Goal: Navigation & Orientation: Find specific page/section

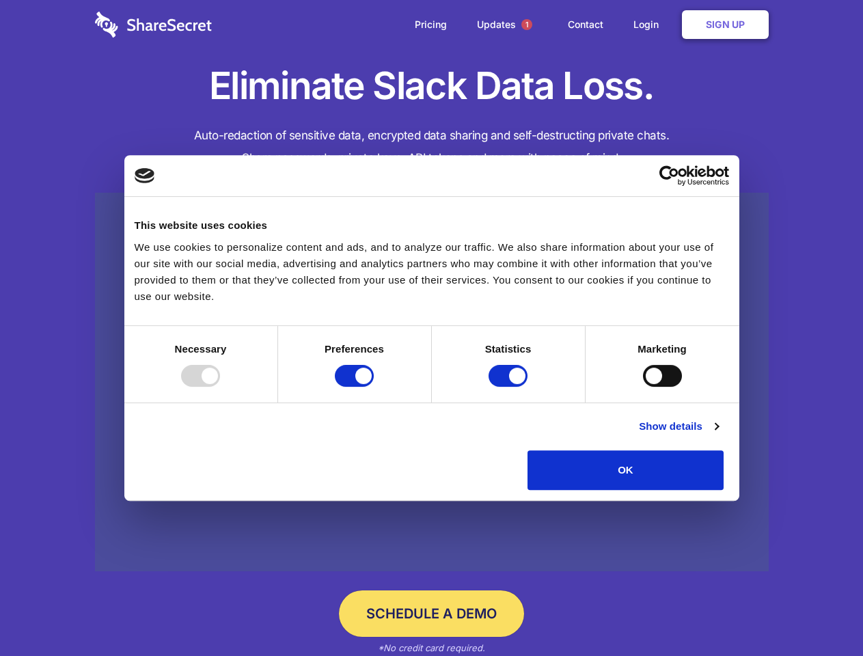
click at [220, 387] on div at bounding box center [200, 376] width 39 height 22
click at [374, 387] on input "Preferences" at bounding box center [354, 376] width 39 height 22
checkbox input "false"
click at [510, 387] on input "Statistics" at bounding box center [507, 376] width 39 height 22
checkbox input "false"
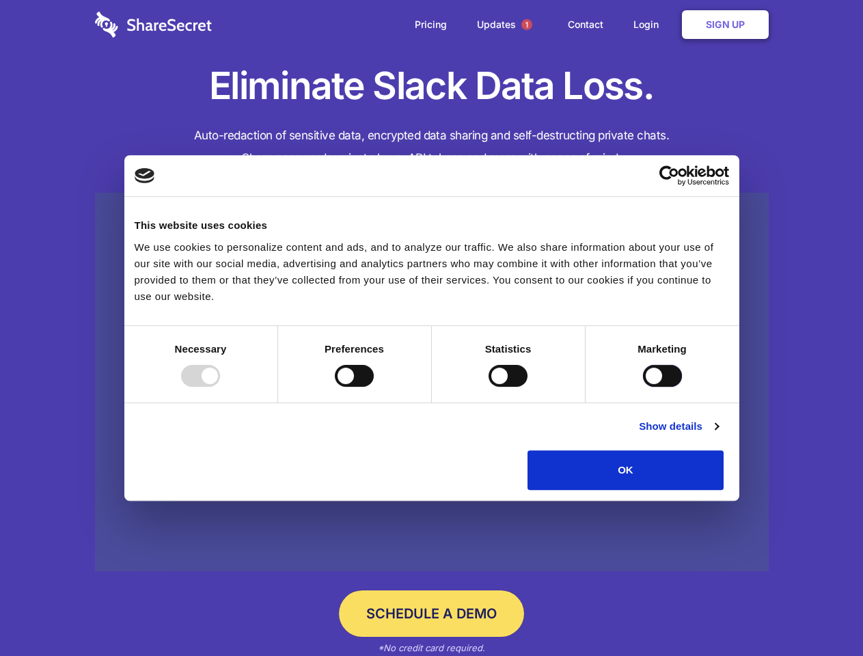
click at [643, 387] on input "Marketing" at bounding box center [662, 376] width 39 height 22
checkbox input "true"
click at [718, 434] on link "Show details" at bounding box center [678, 426] width 79 height 16
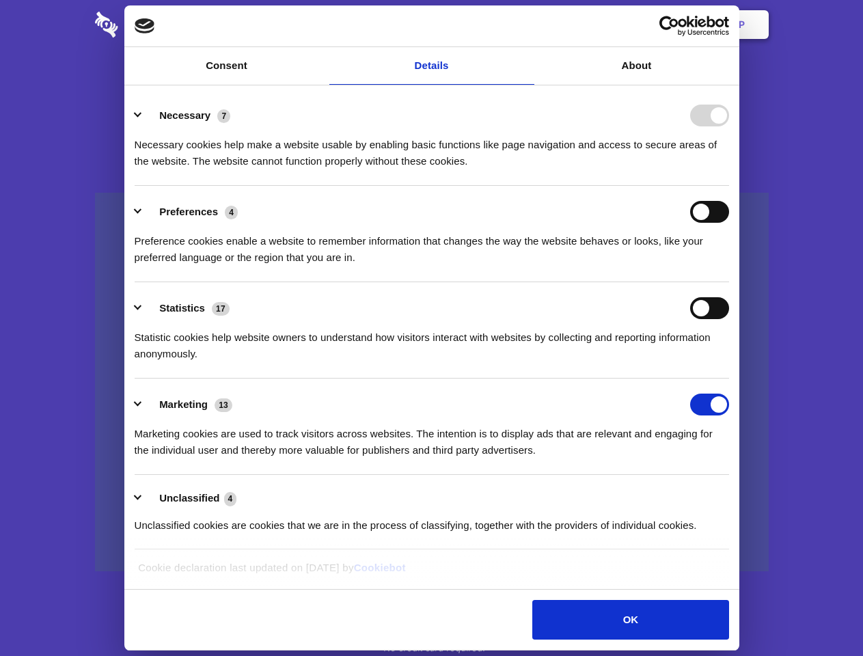
click at [729, 186] on li "Necessary 7 Necessary cookies help make a website usable by enabling basic func…" at bounding box center [432, 137] width 594 height 96
click at [526, 25] on span "1" at bounding box center [526, 24] width 11 height 11
